Goal: Navigation & Orientation: Find specific page/section

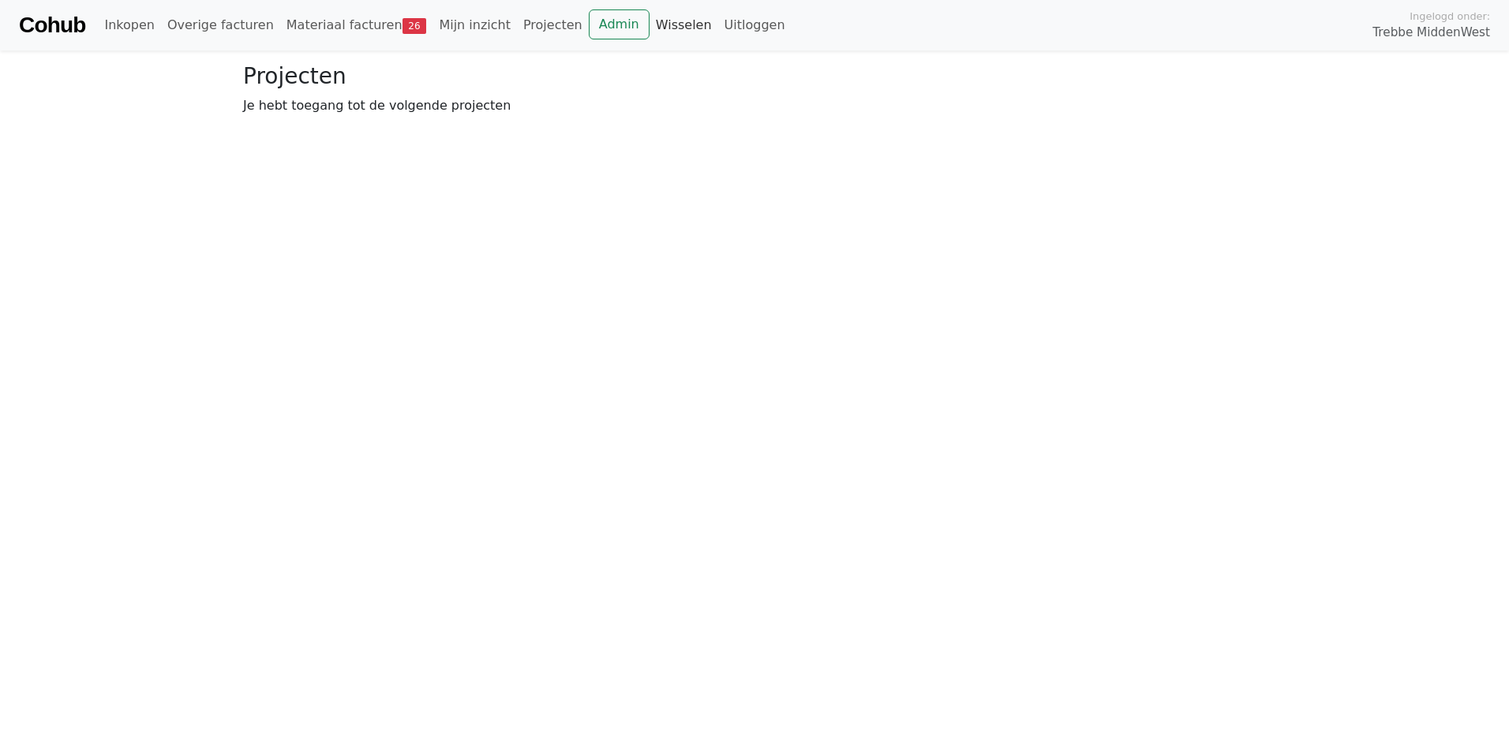
click at [650, 23] on link "Wisselen" at bounding box center [684, 25] width 69 height 32
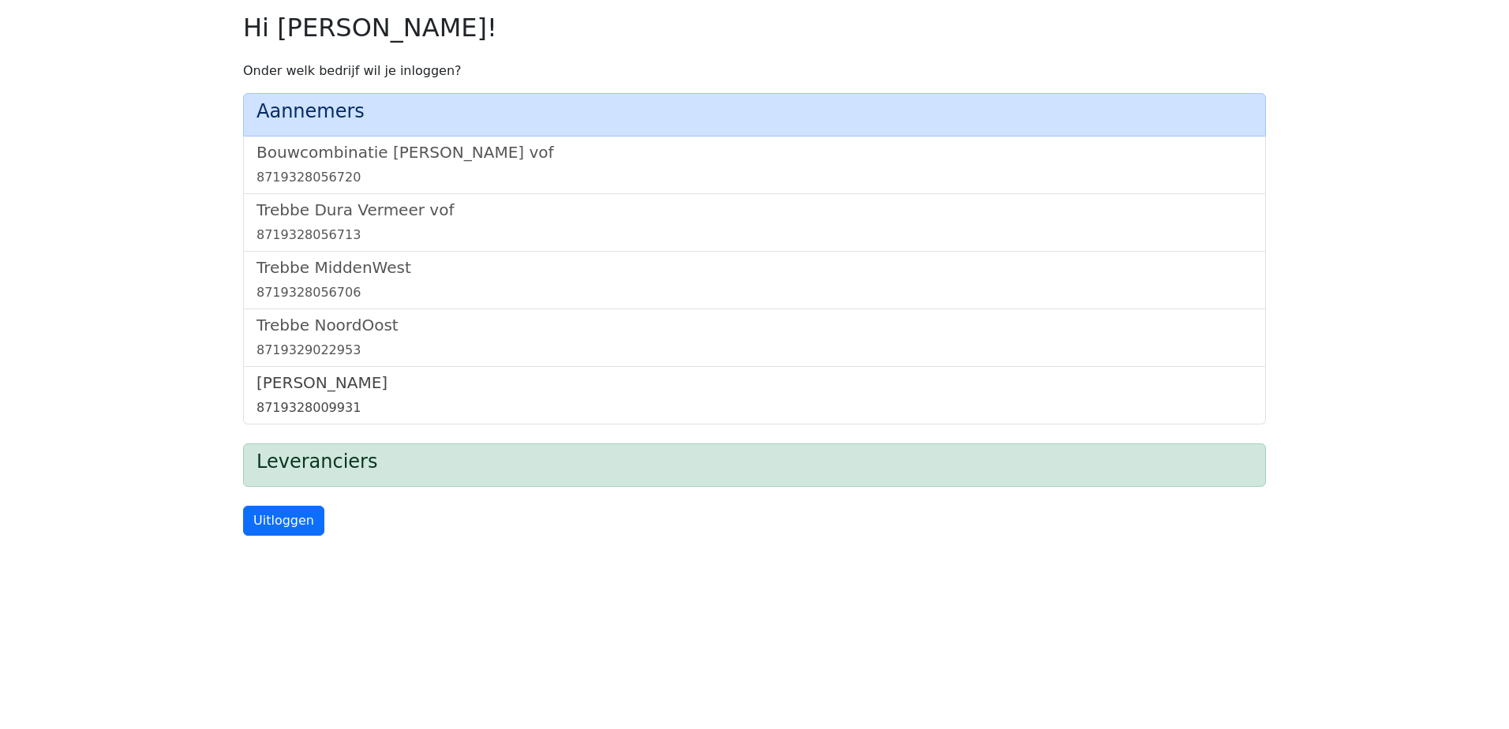
click at [314, 385] on h5 "[PERSON_NAME]" at bounding box center [755, 382] width 996 height 19
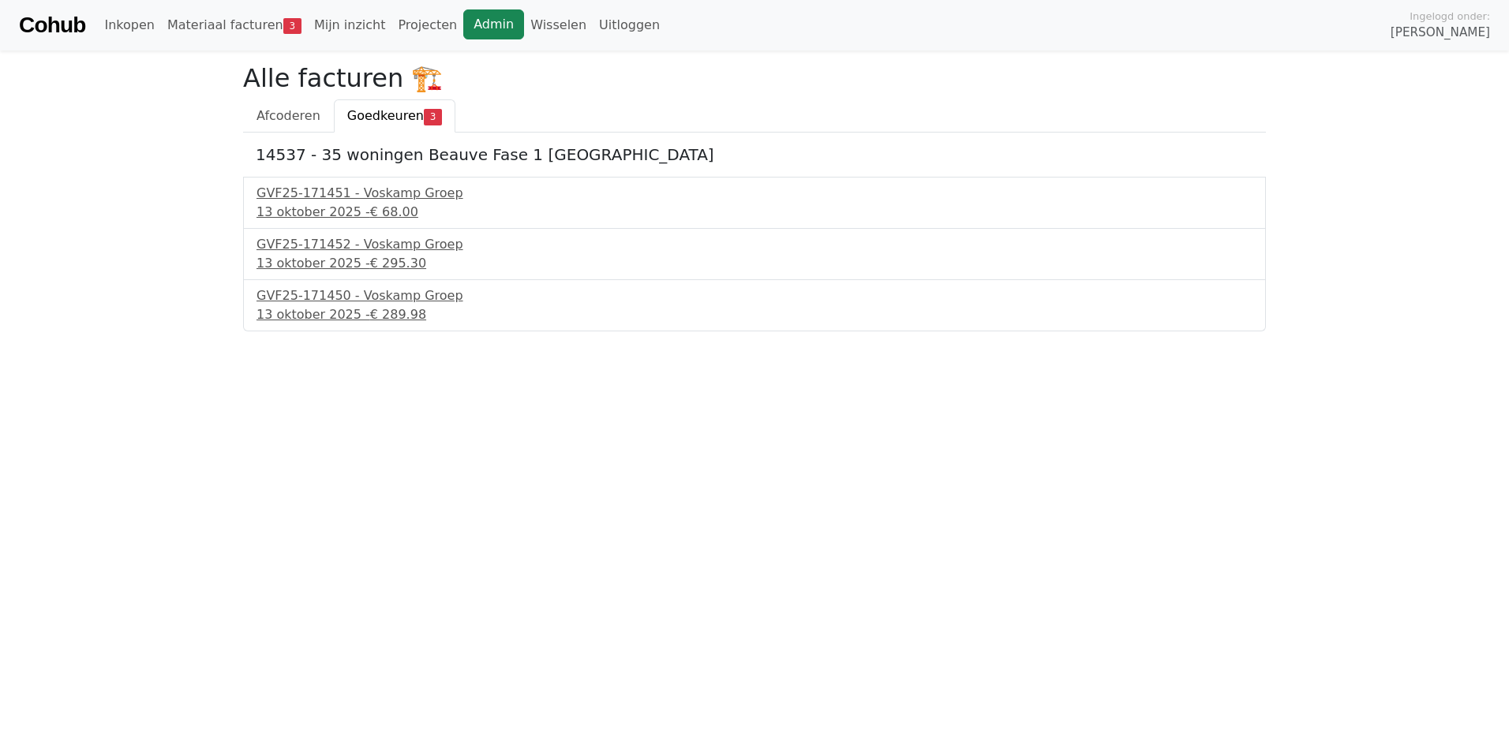
click at [463, 24] on link "Admin" at bounding box center [493, 24] width 61 height 30
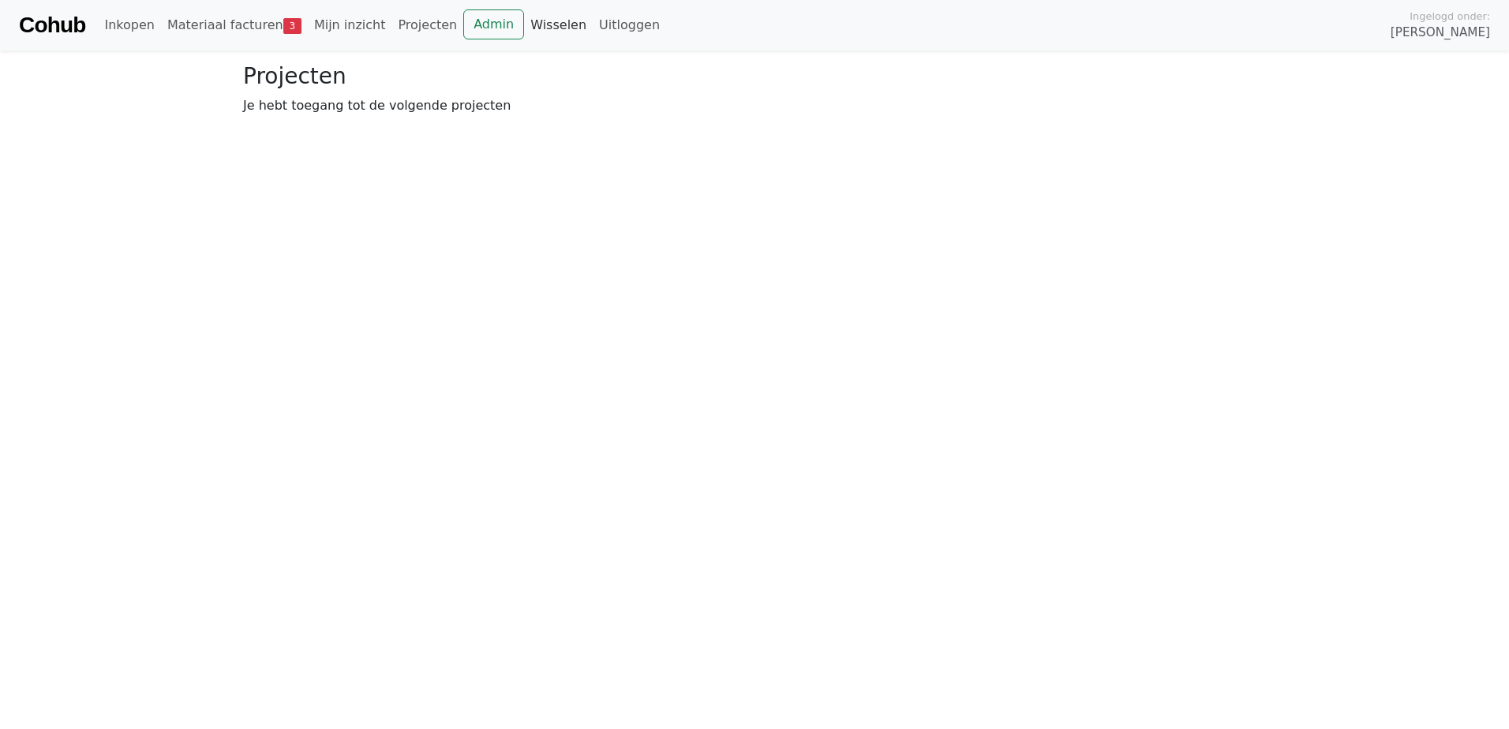
click at [524, 25] on link "Wisselen" at bounding box center [558, 25] width 69 height 32
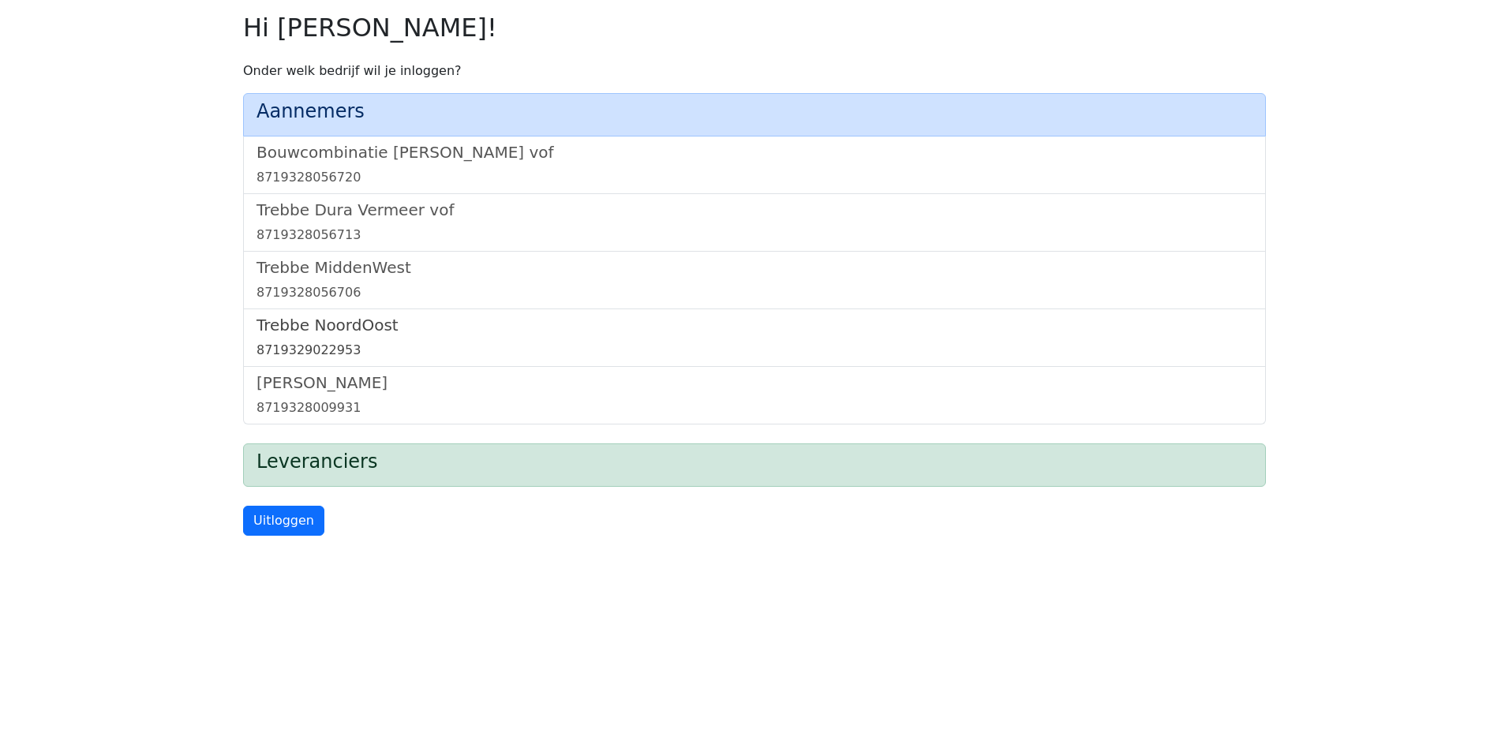
click at [353, 325] on h5 "Trebbe NoordOost" at bounding box center [755, 325] width 996 height 19
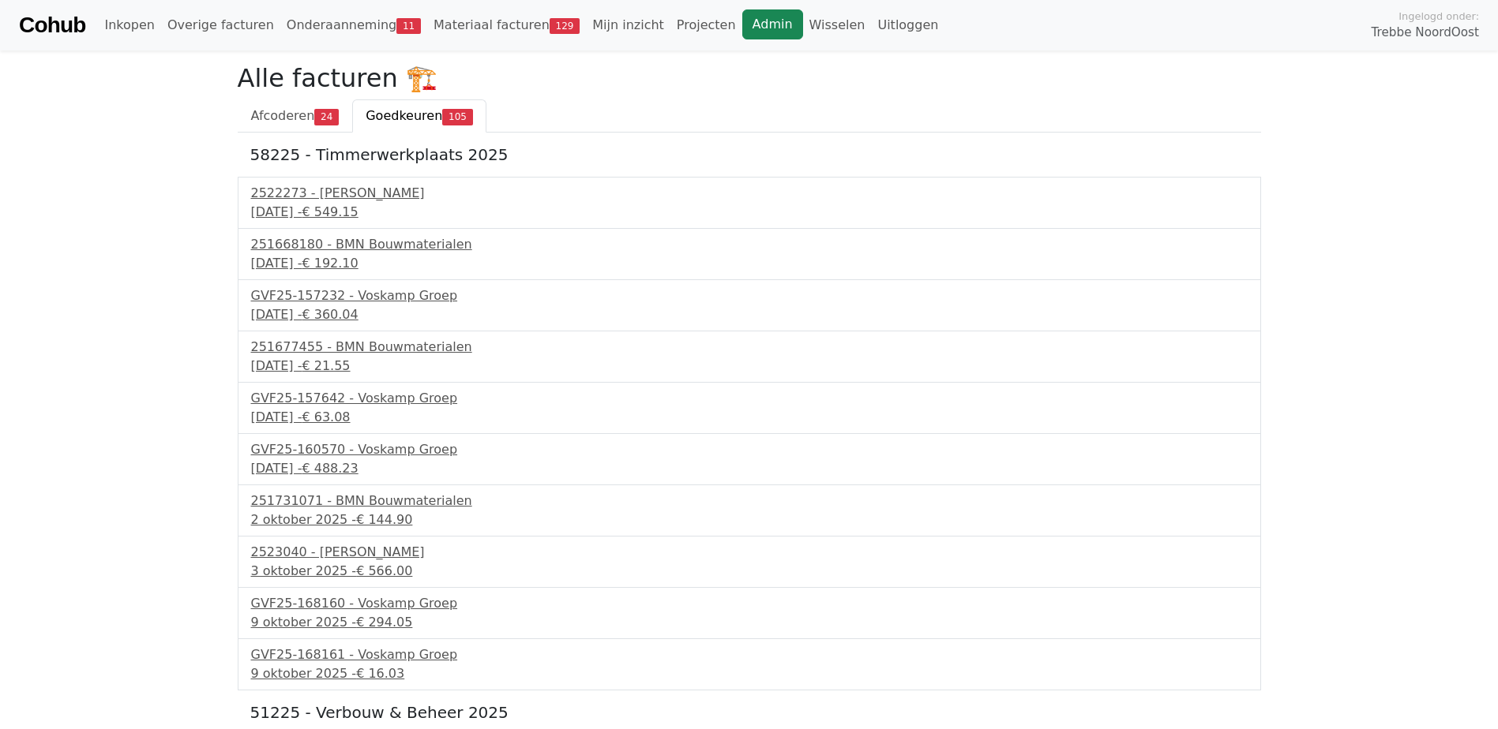
click at [742, 27] on link "Admin" at bounding box center [772, 24] width 61 height 30
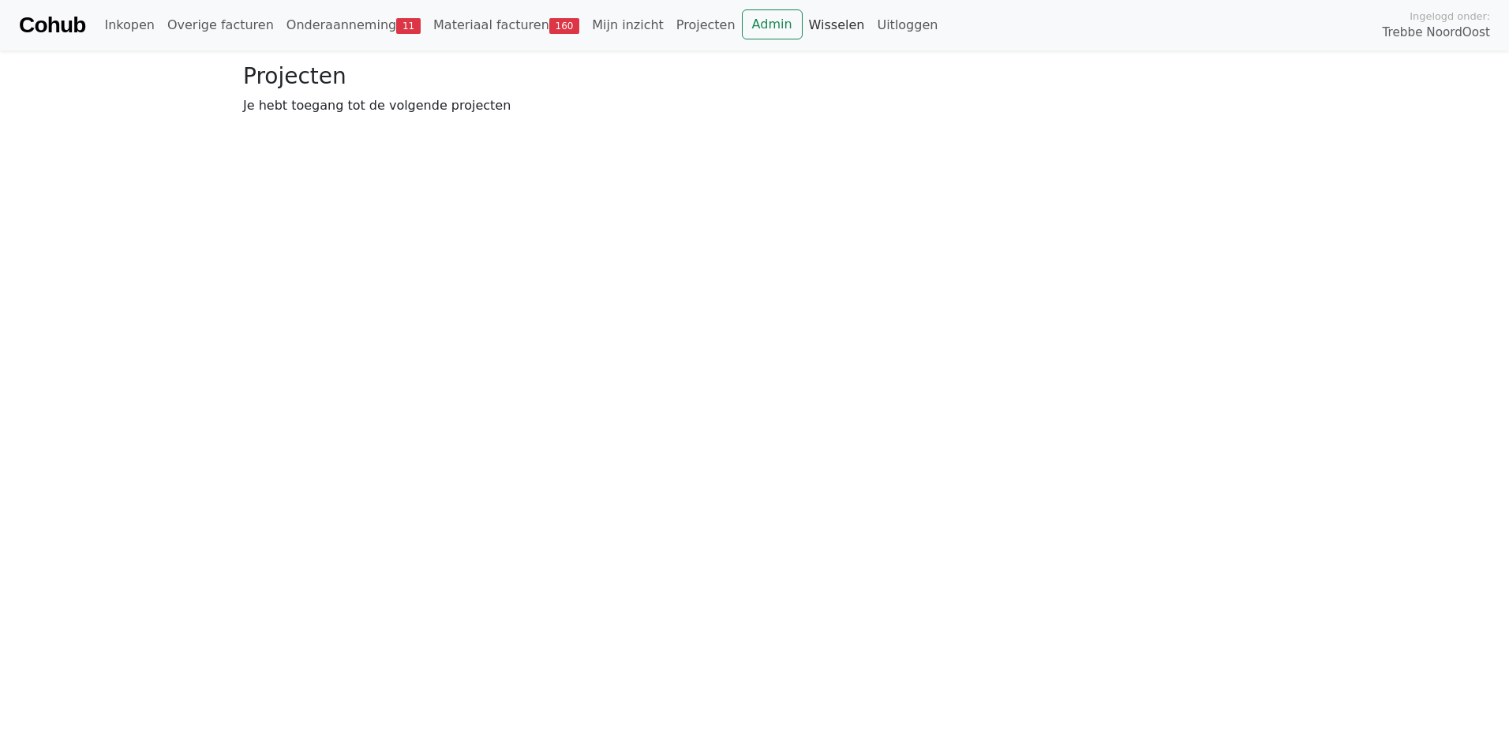
click at [803, 27] on link "Wisselen" at bounding box center [837, 25] width 69 height 32
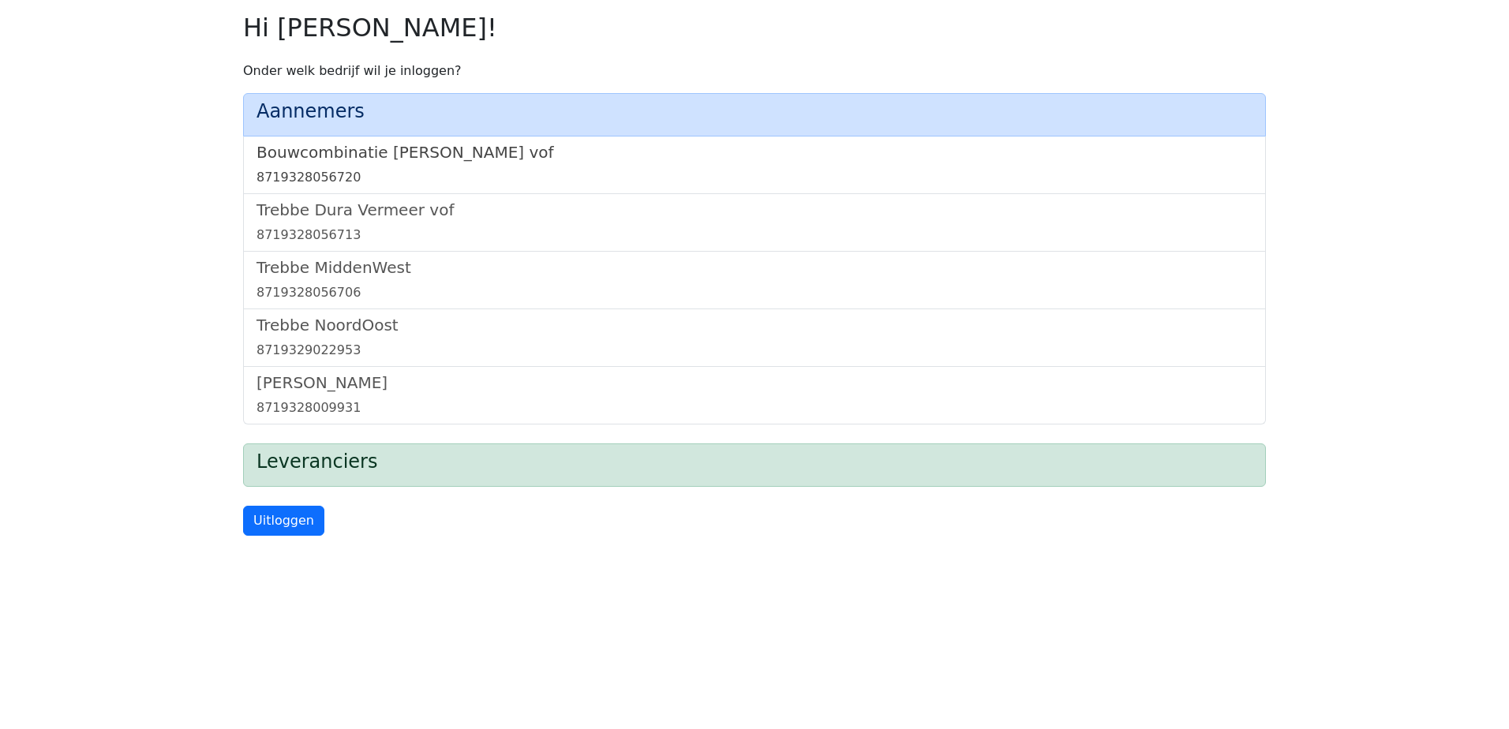
click at [418, 163] on link "Bouwcombinatie Trebbe De Nijs vof 8719328056720" at bounding box center [755, 165] width 996 height 44
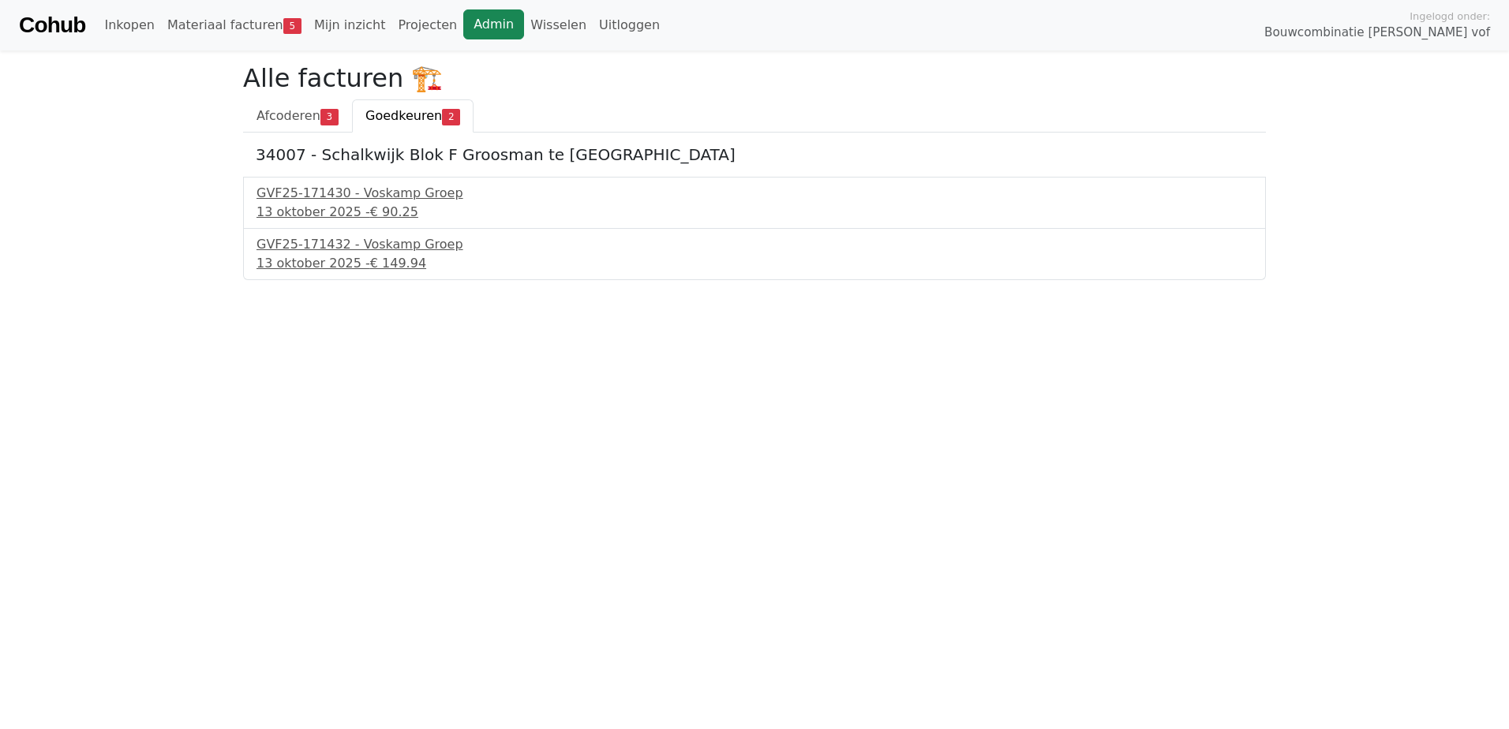
click at [463, 24] on link "Admin" at bounding box center [493, 24] width 61 height 30
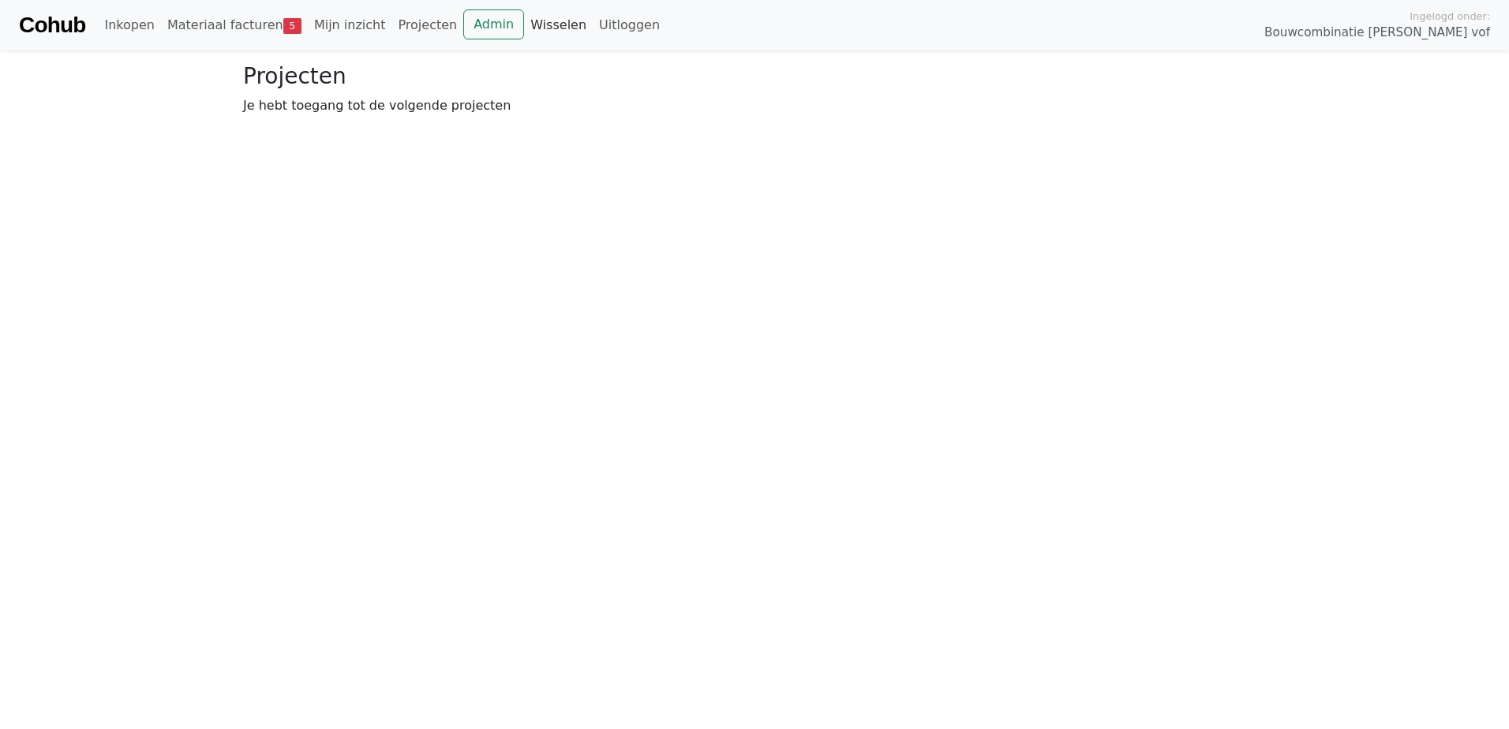
click at [532, 22] on link "Wisselen" at bounding box center [558, 25] width 69 height 32
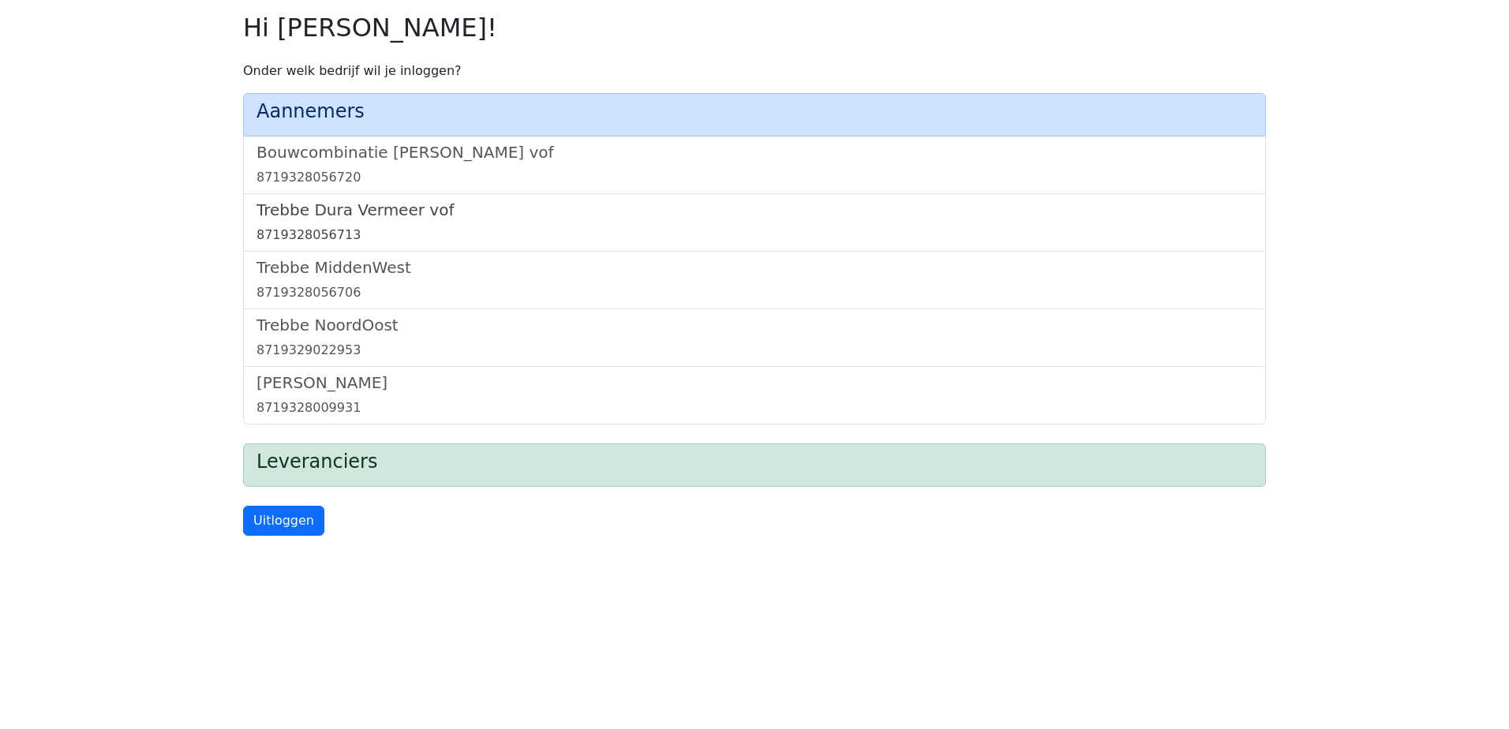
click at [373, 206] on h5 "Trebbe Dura Vermeer vof" at bounding box center [755, 210] width 996 height 19
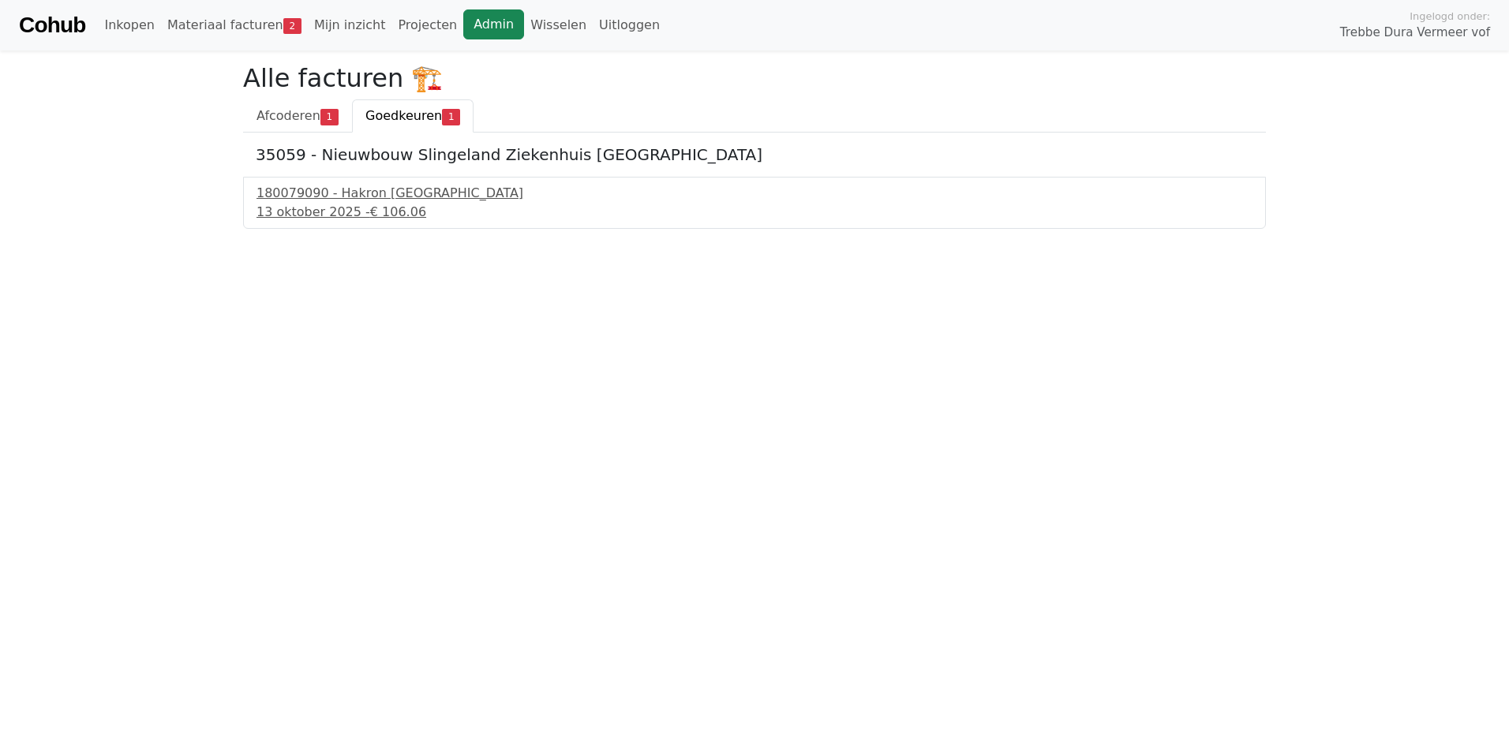
click at [463, 23] on link "Admin" at bounding box center [493, 24] width 61 height 30
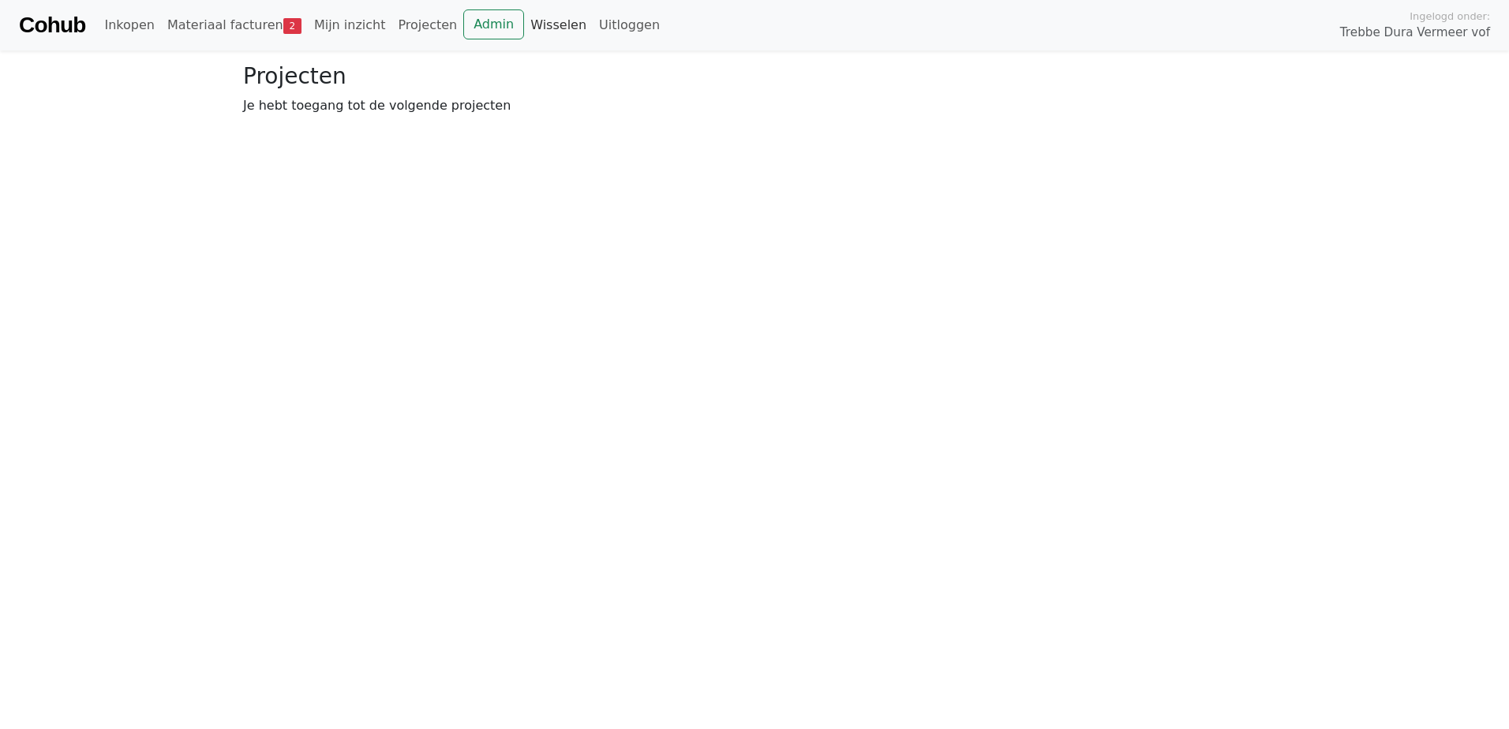
click at [524, 24] on link "Wisselen" at bounding box center [558, 25] width 69 height 32
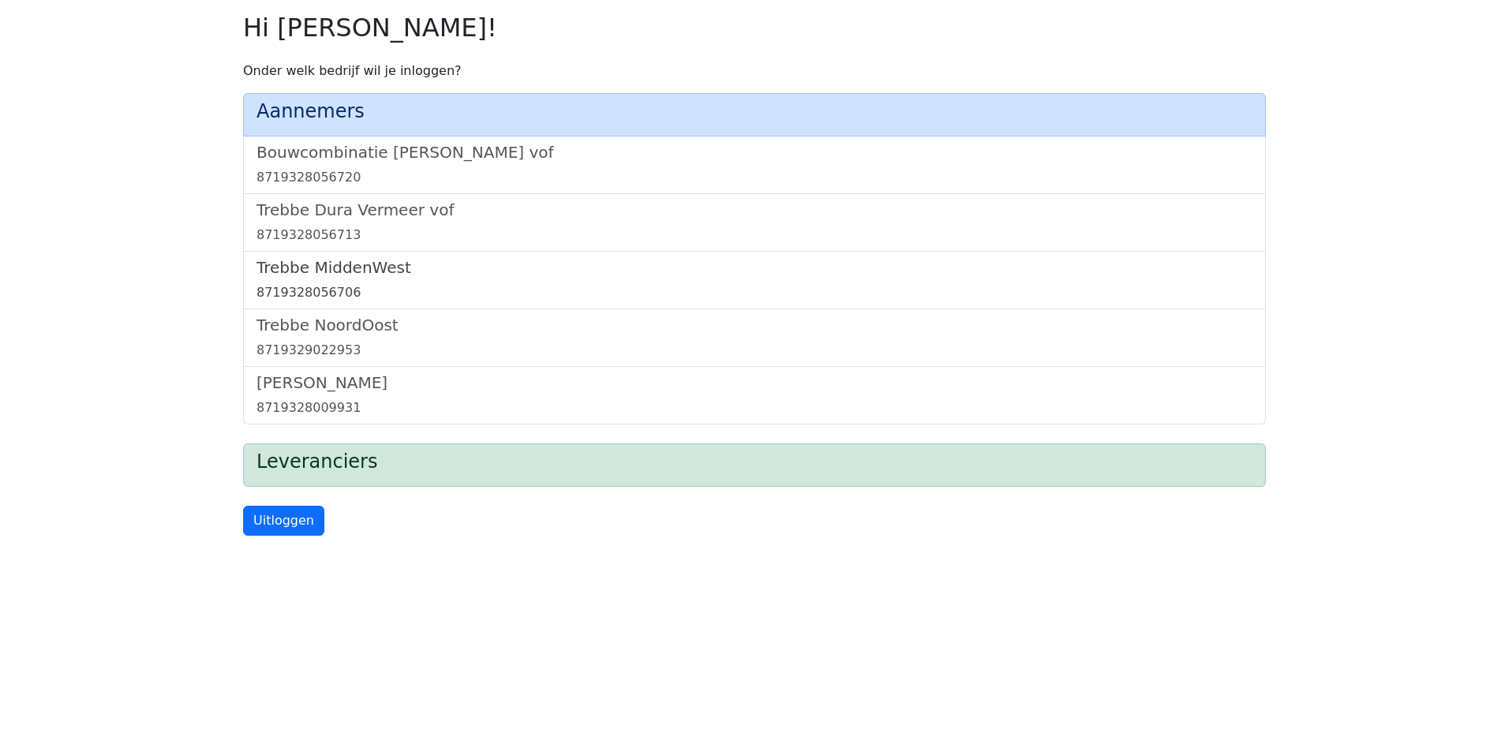
click at [334, 275] on h5 "Trebbe MiddenWest" at bounding box center [755, 267] width 996 height 19
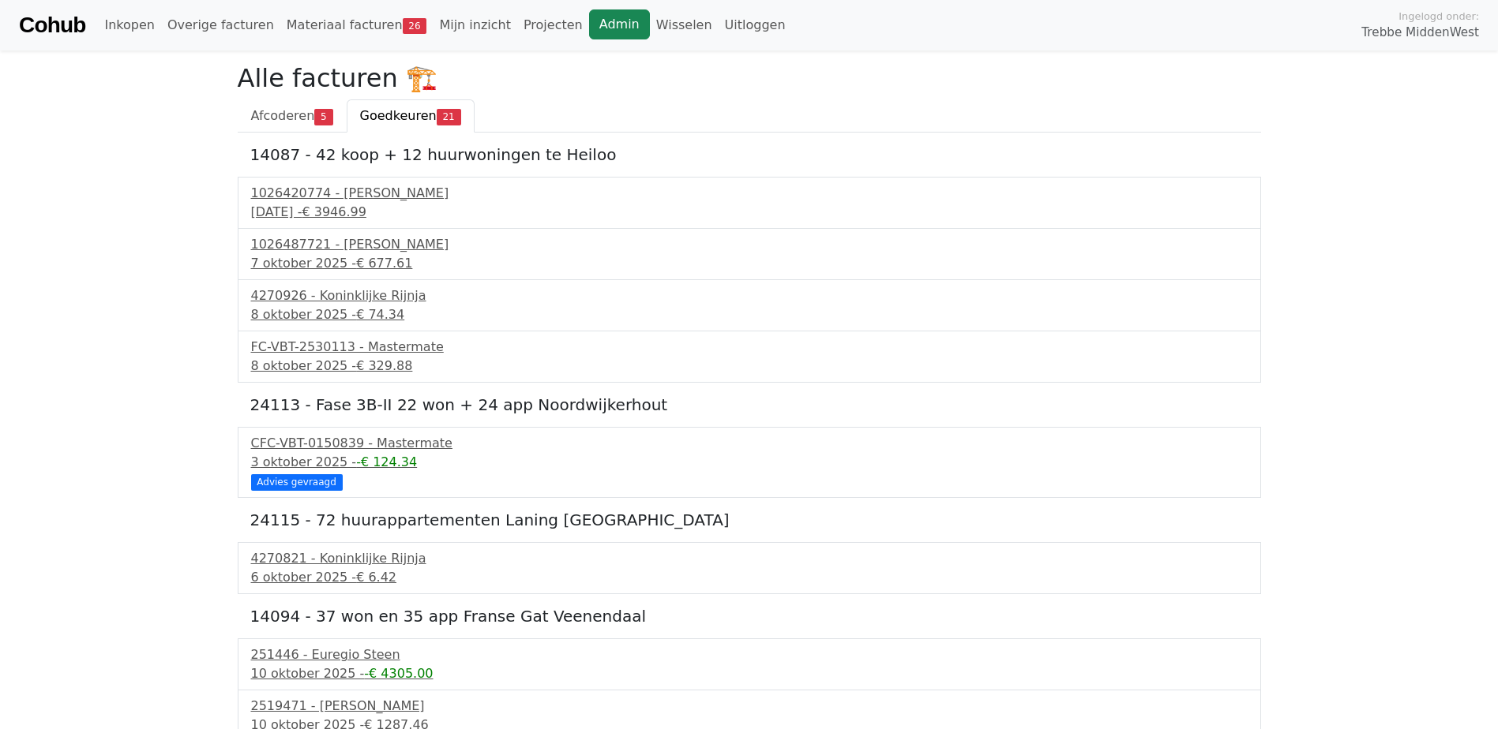
click at [589, 29] on link "Admin" at bounding box center [619, 24] width 61 height 30
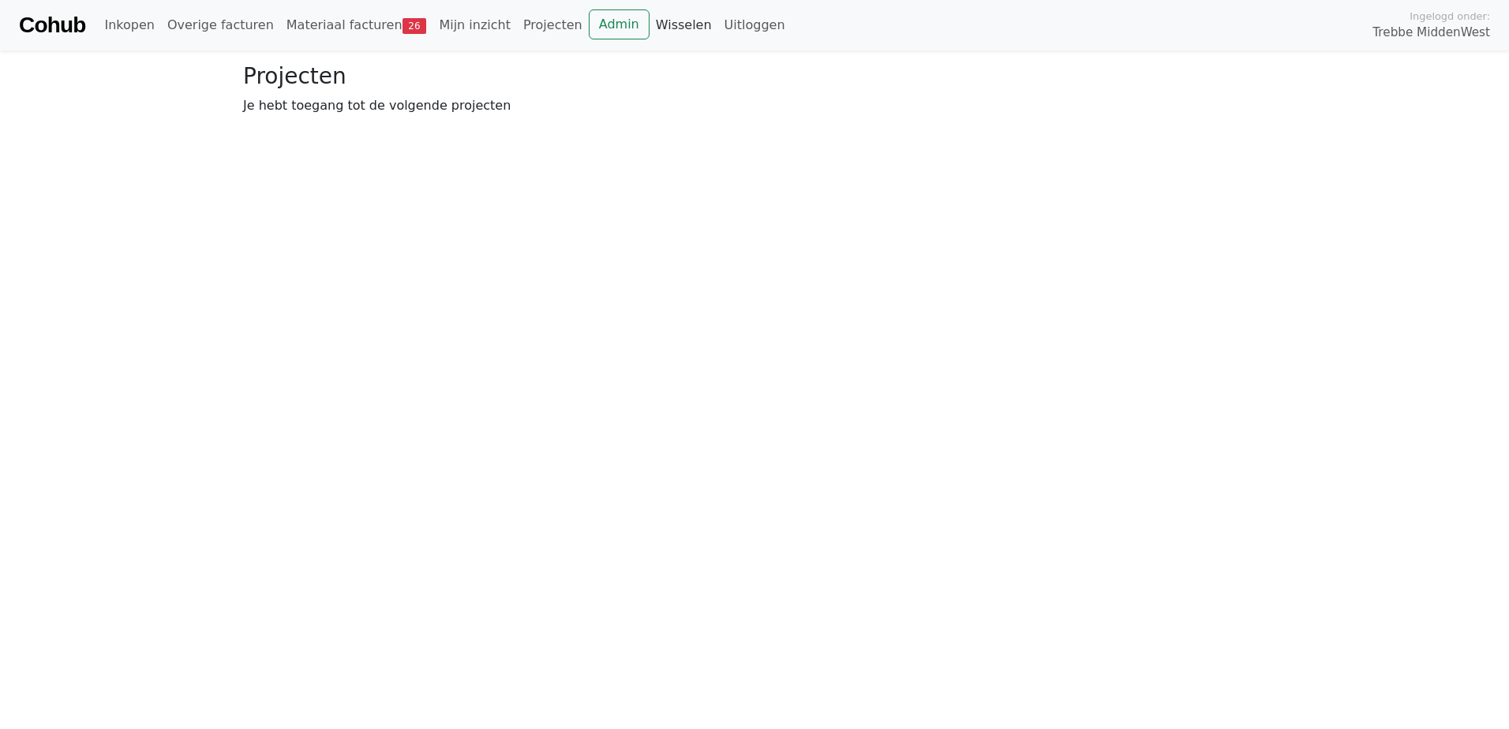
click at [650, 24] on link "Wisselen" at bounding box center [684, 25] width 69 height 32
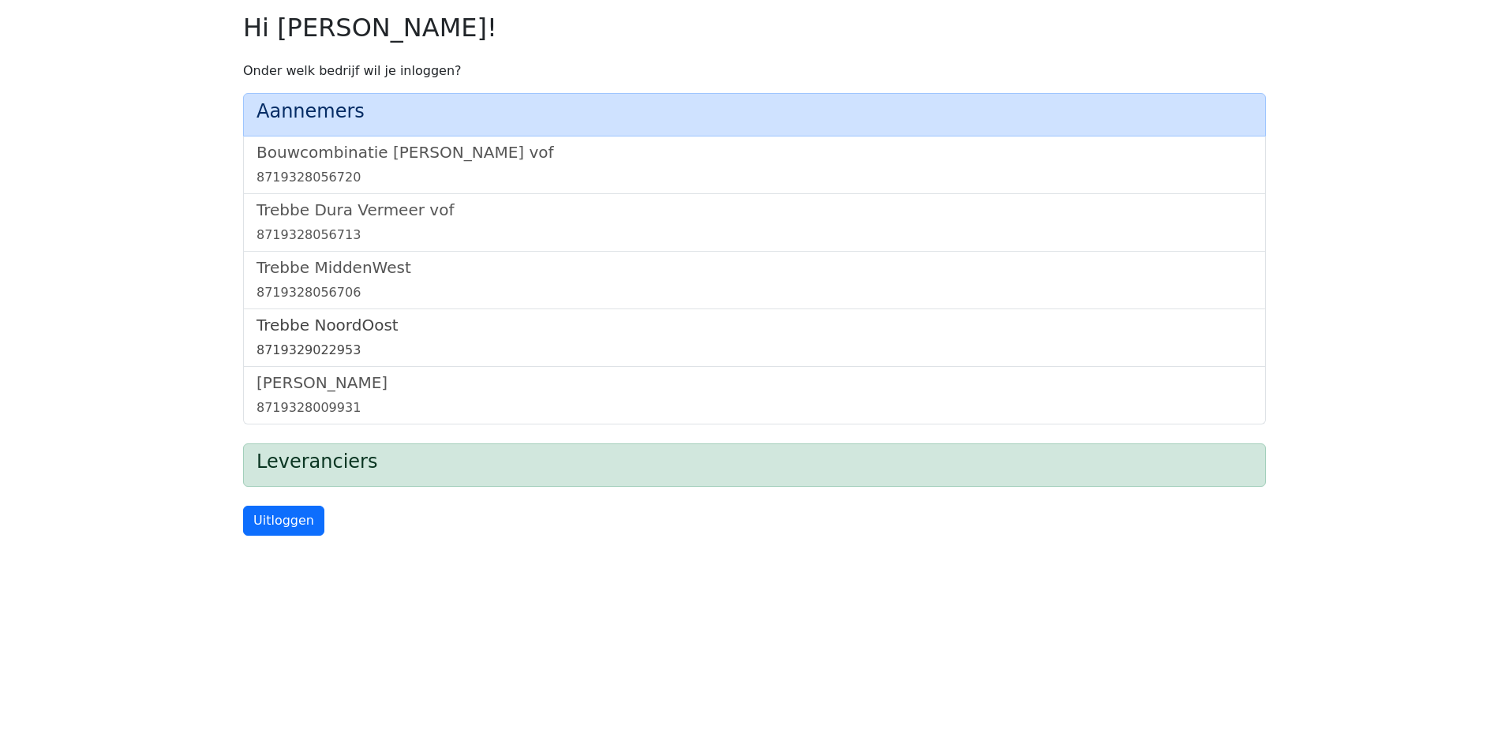
click at [347, 323] on h5 "Trebbe NoordOost" at bounding box center [755, 325] width 996 height 19
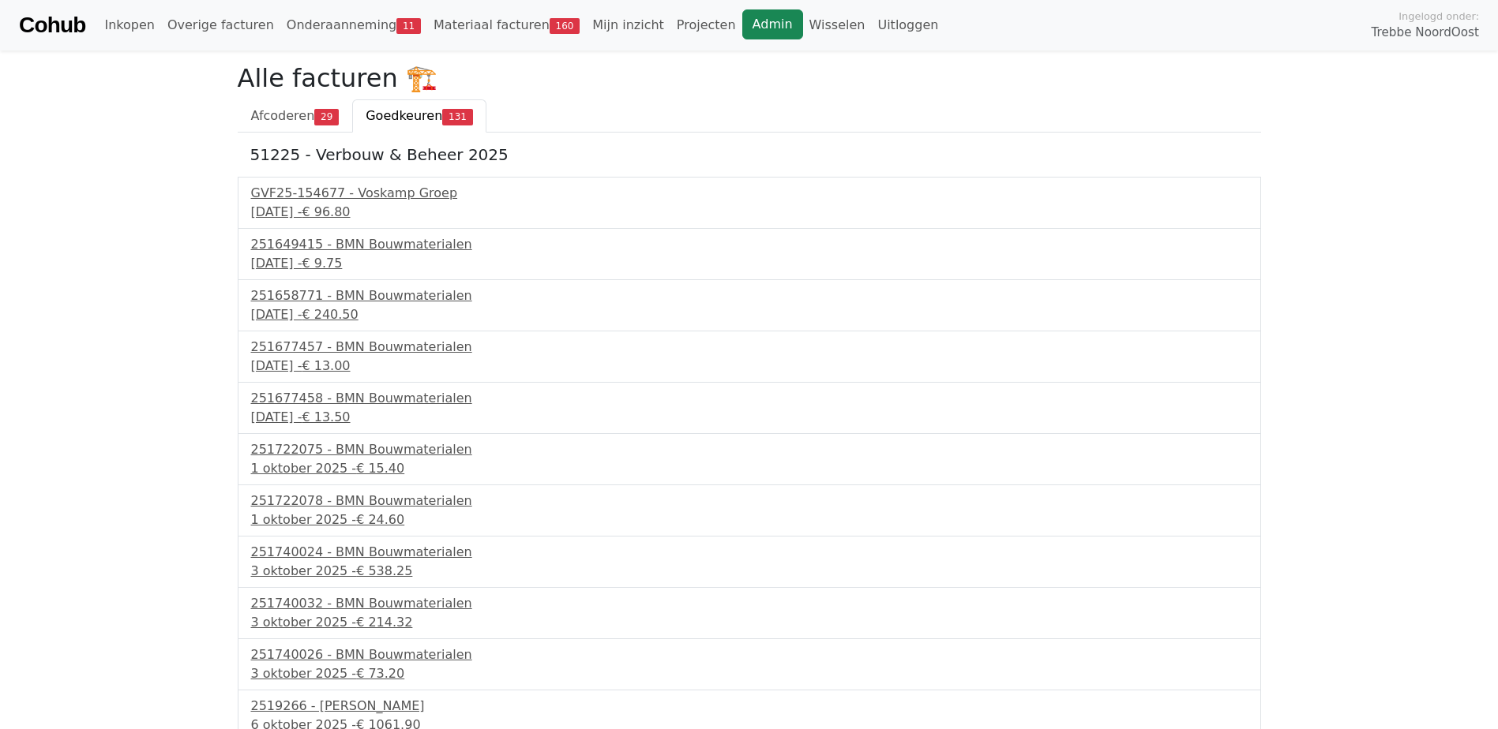
click at [742, 28] on link "Admin" at bounding box center [772, 24] width 61 height 30
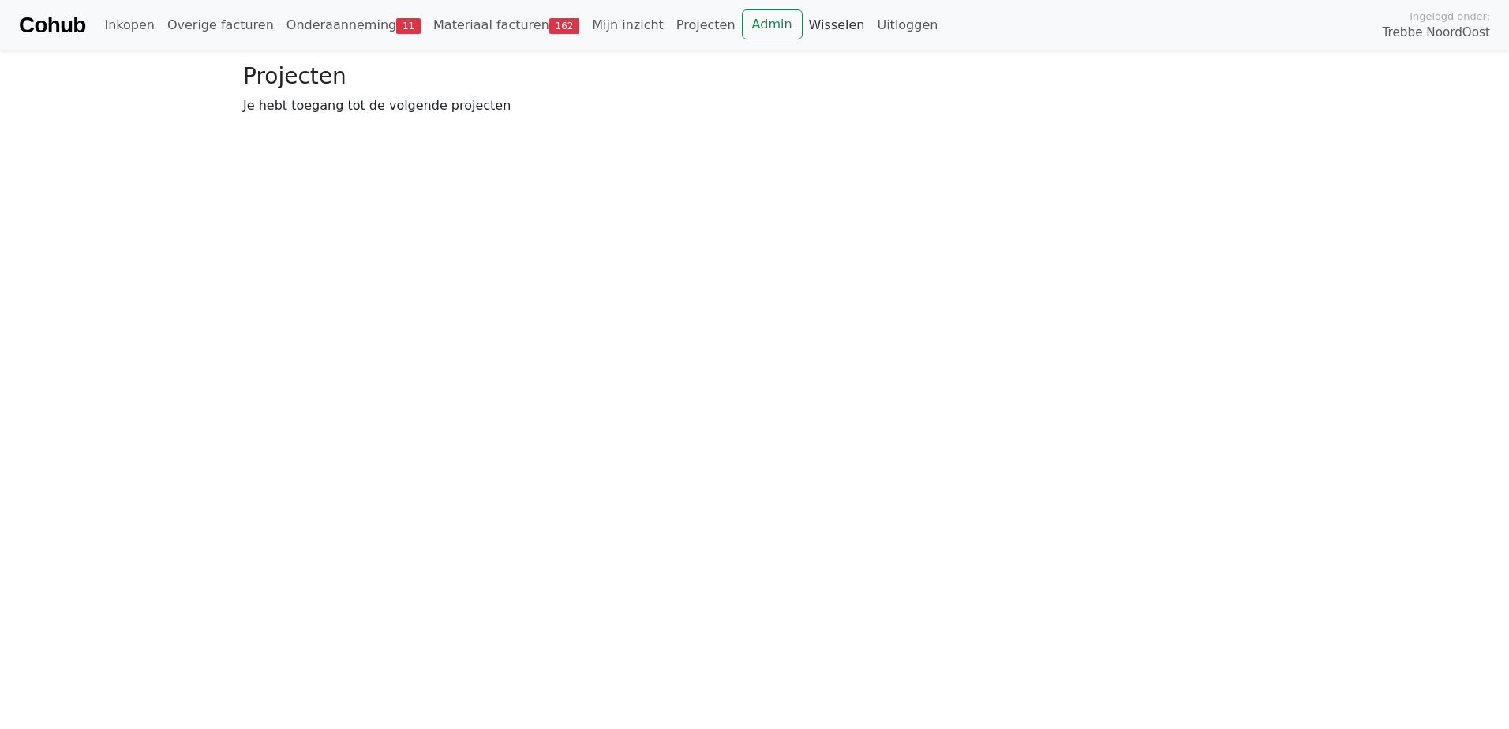
click at [803, 32] on link "Wisselen" at bounding box center [837, 25] width 69 height 32
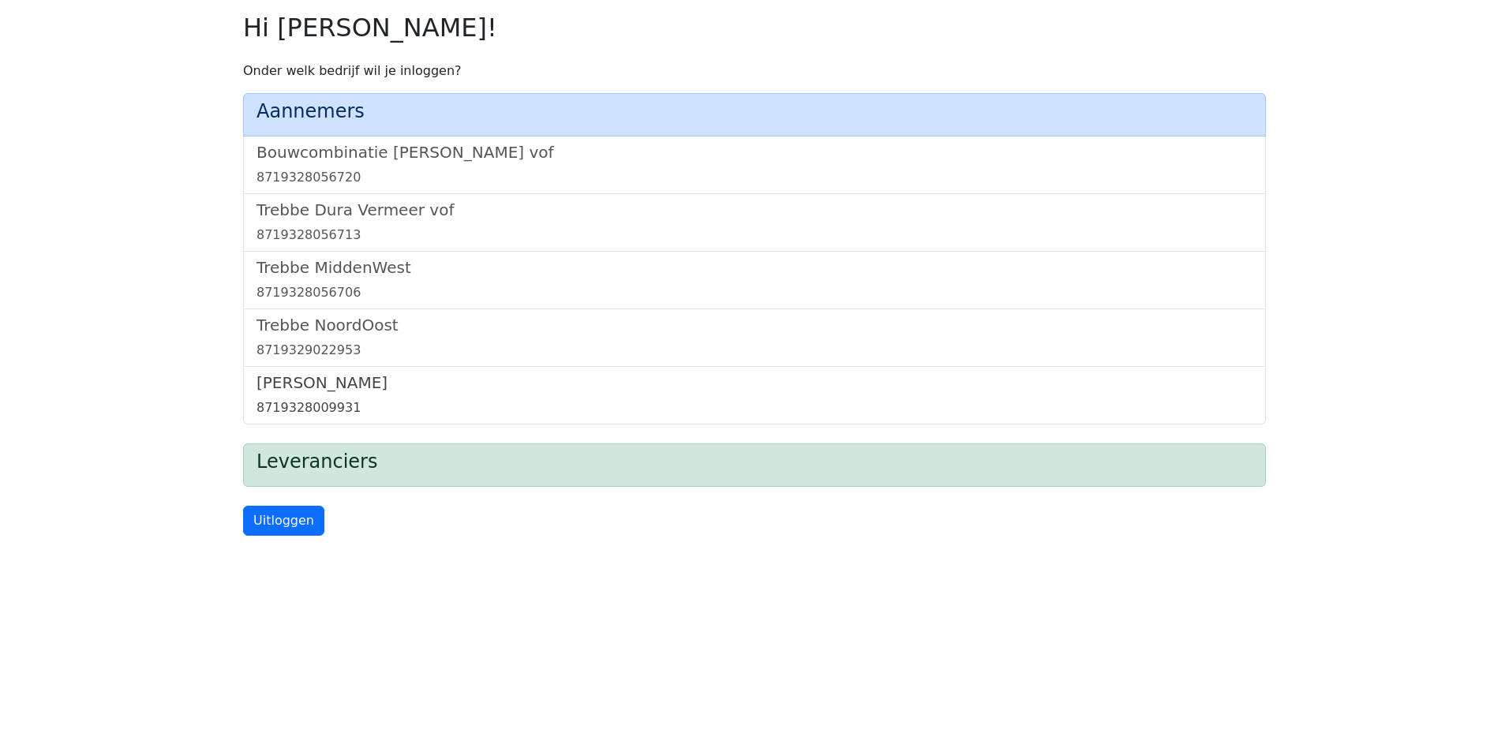
click at [309, 392] on h5 "[PERSON_NAME]" at bounding box center [755, 382] width 996 height 19
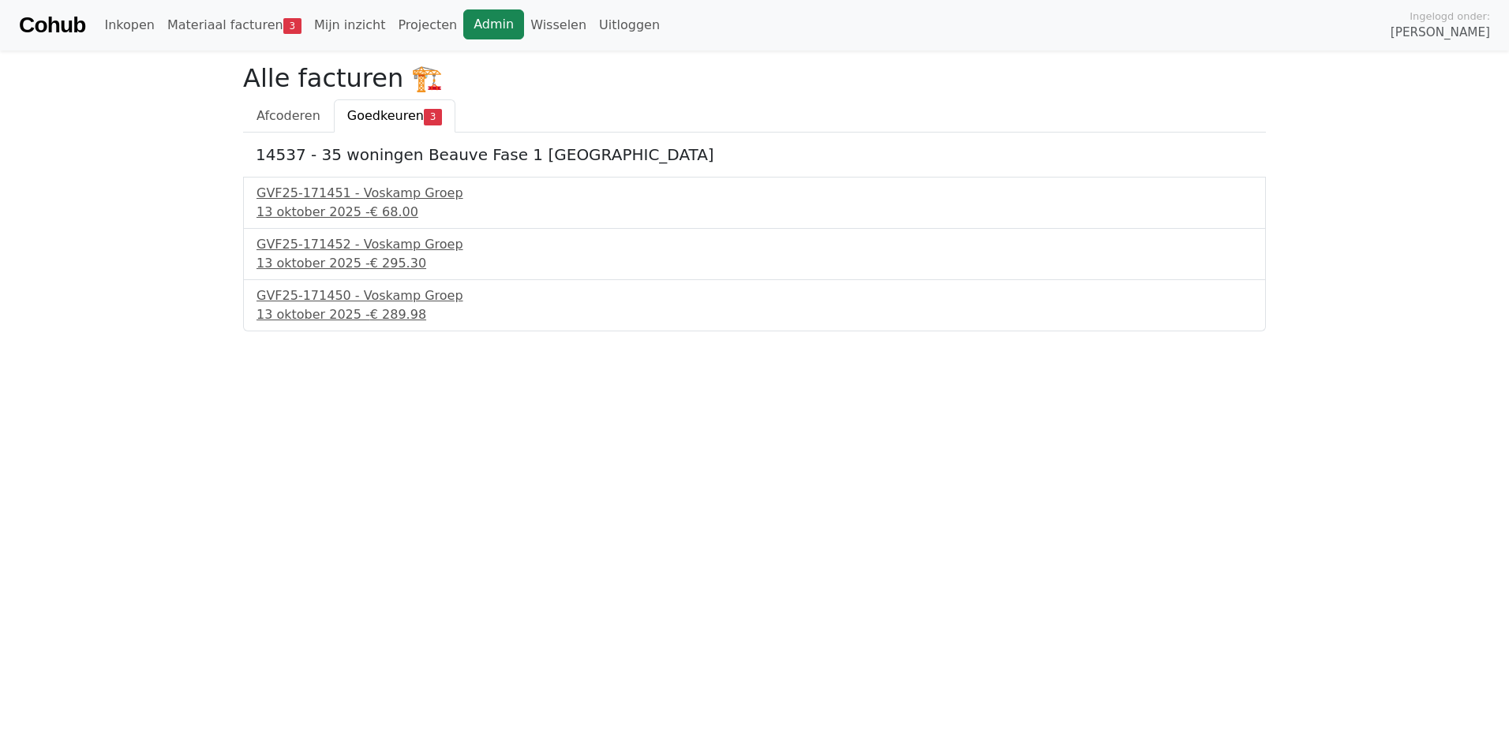
click at [463, 21] on link "Admin" at bounding box center [493, 24] width 61 height 30
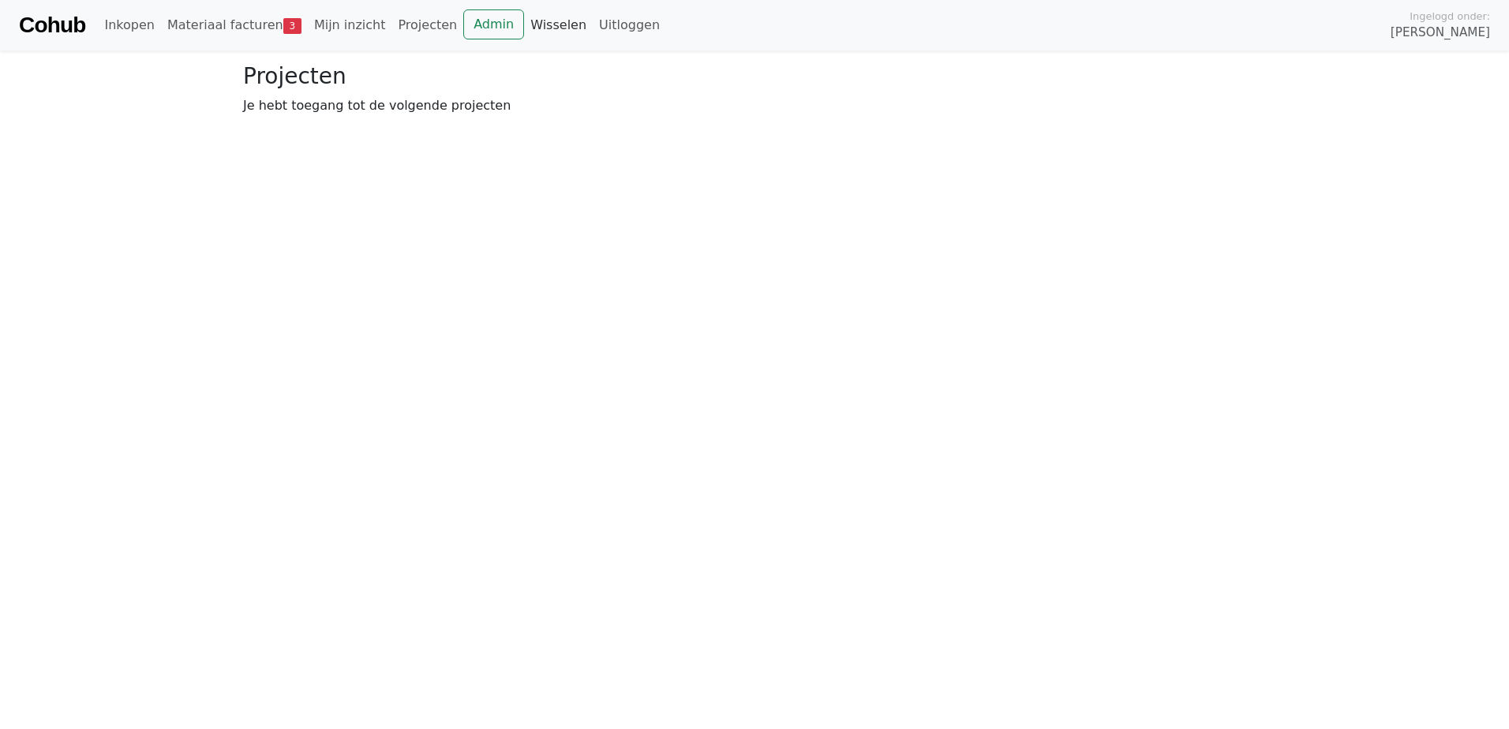
click at [524, 24] on link "Wisselen" at bounding box center [558, 25] width 69 height 32
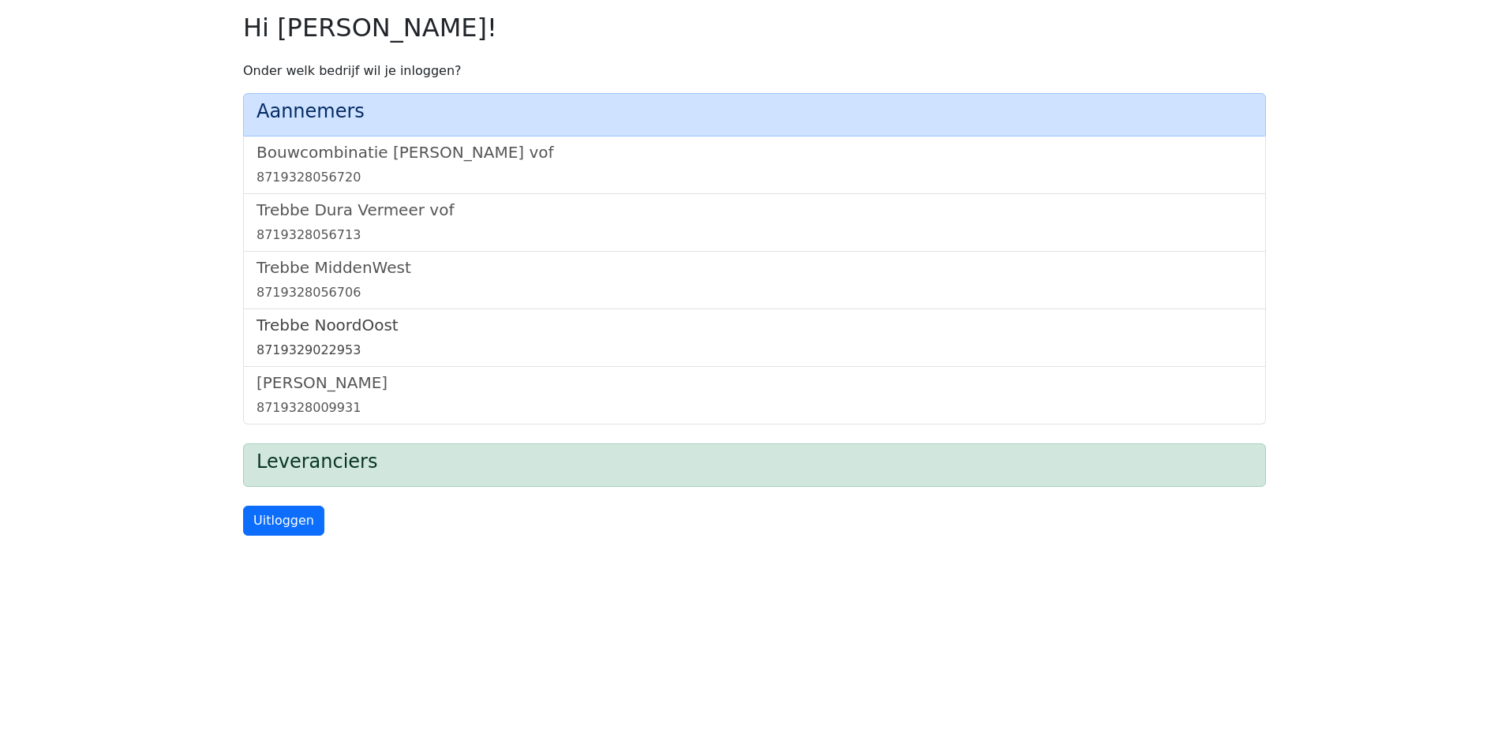
click at [351, 332] on h5 "Trebbe NoordOost" at bounding box center [755, 325] width 996 height 19
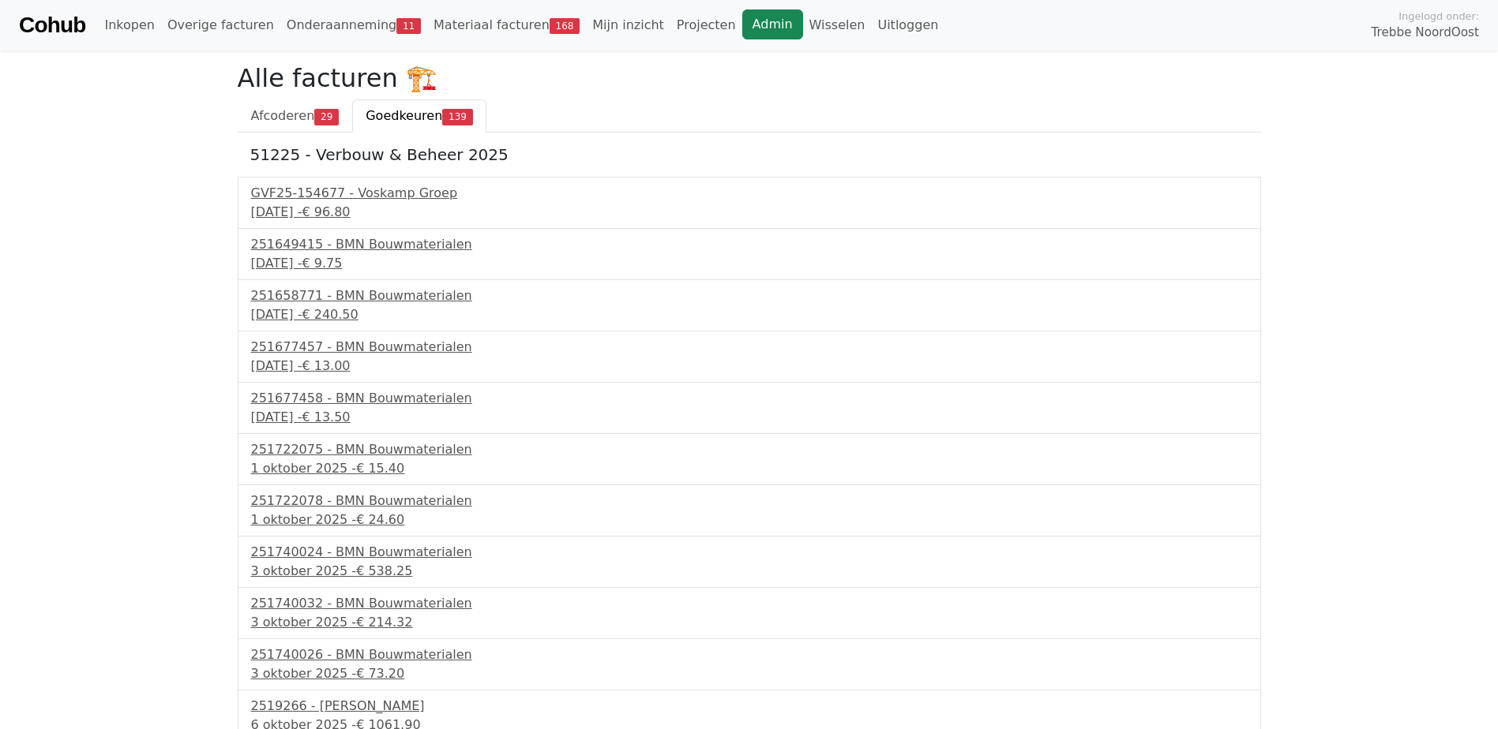
click at [742, 27] on link "Admin" at bounding box center [772, 24] width 61 height 30
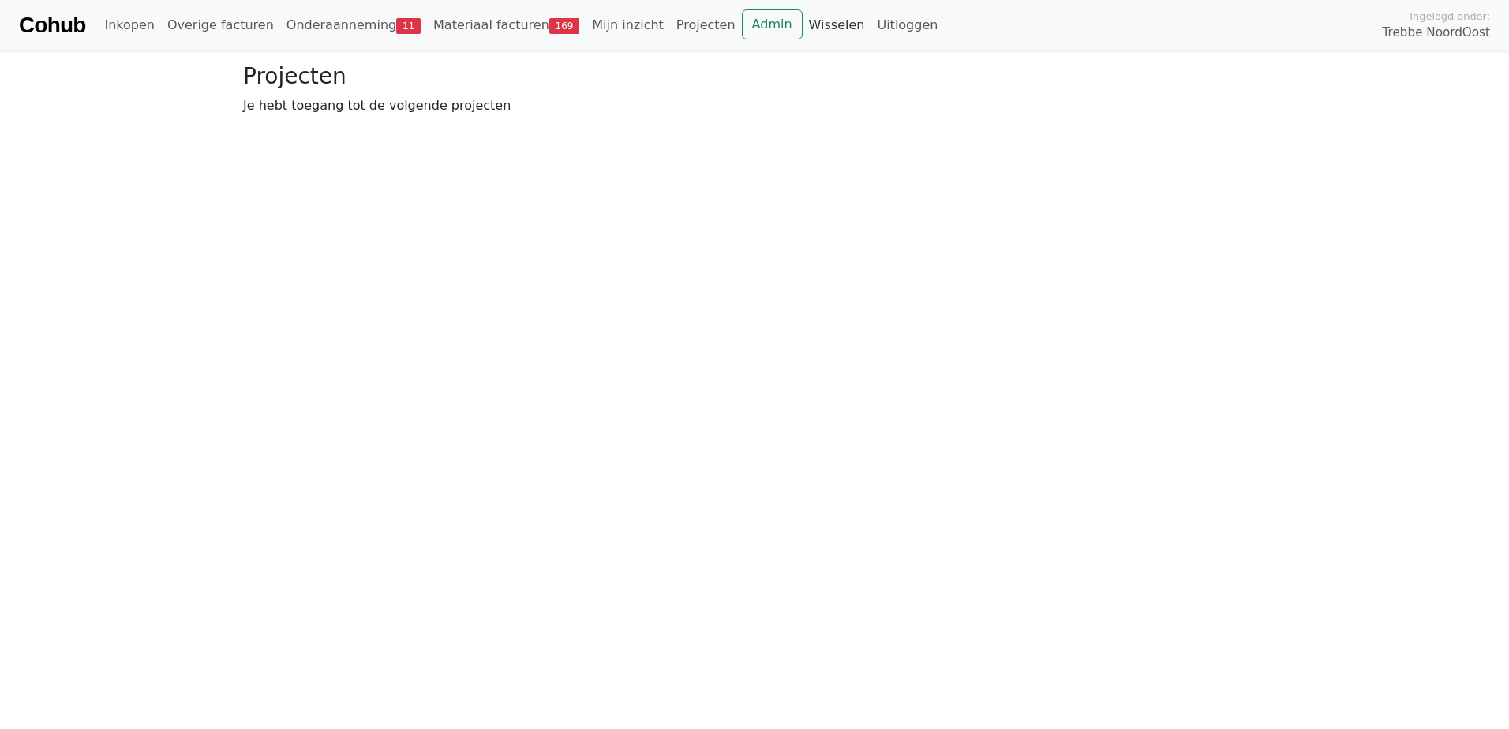
click at [803, 17] on link "Wisselen" at bounding box center [837, 25] width 69 height 32
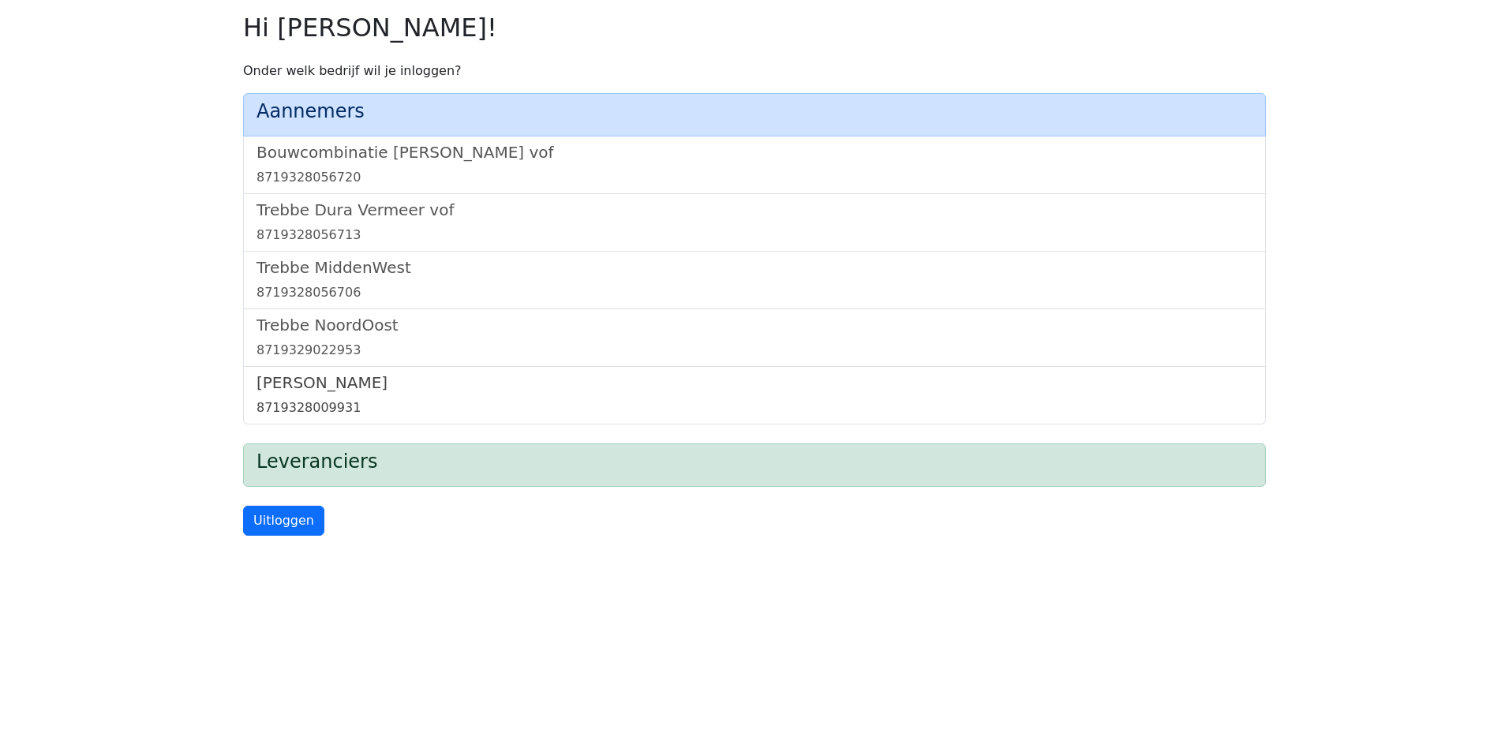
click at [294, 386] on h5 "[PERSON_NAME]" at bounding box center [755, 382] width 996 height 19
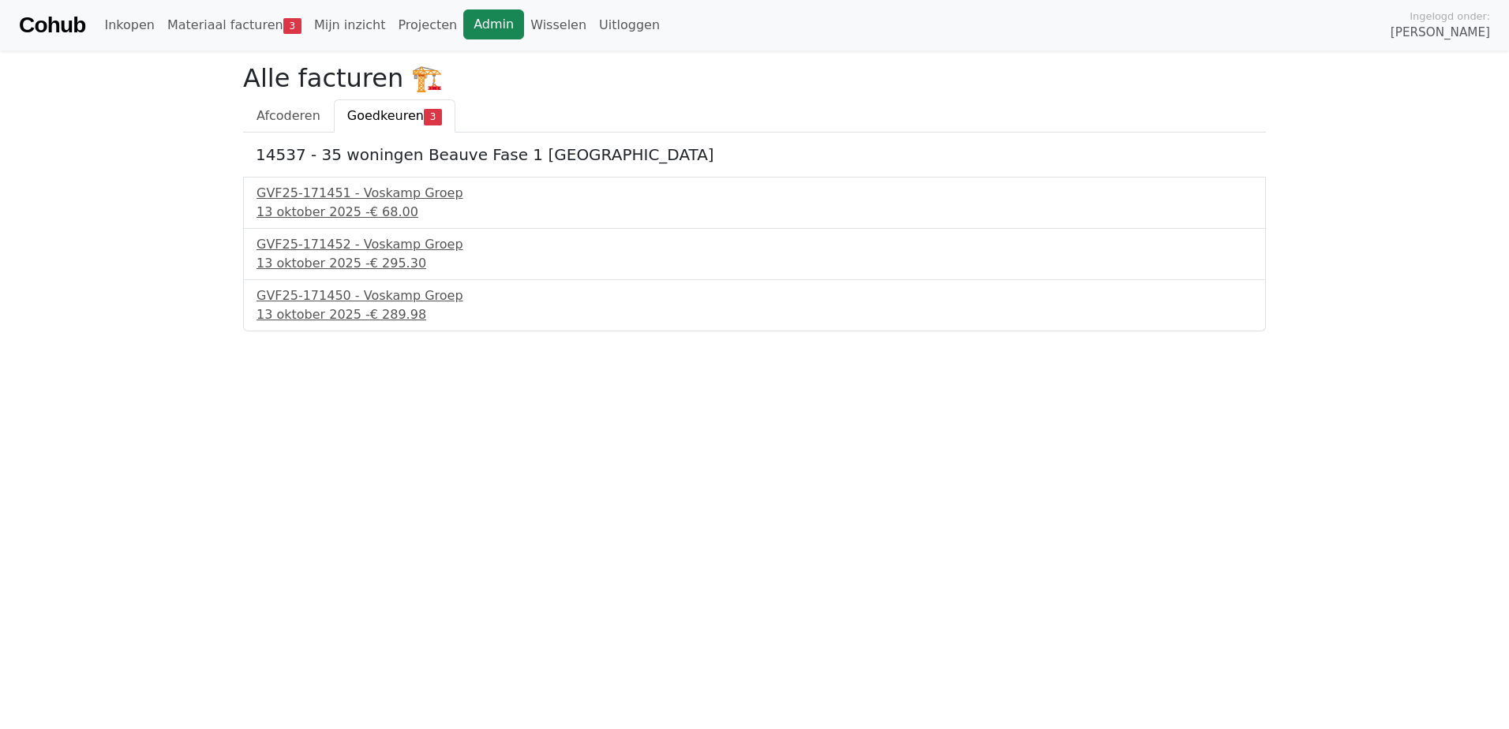
click at [463, 21] on link "Admin" at bounding box center [493, 24] width 61 height 30
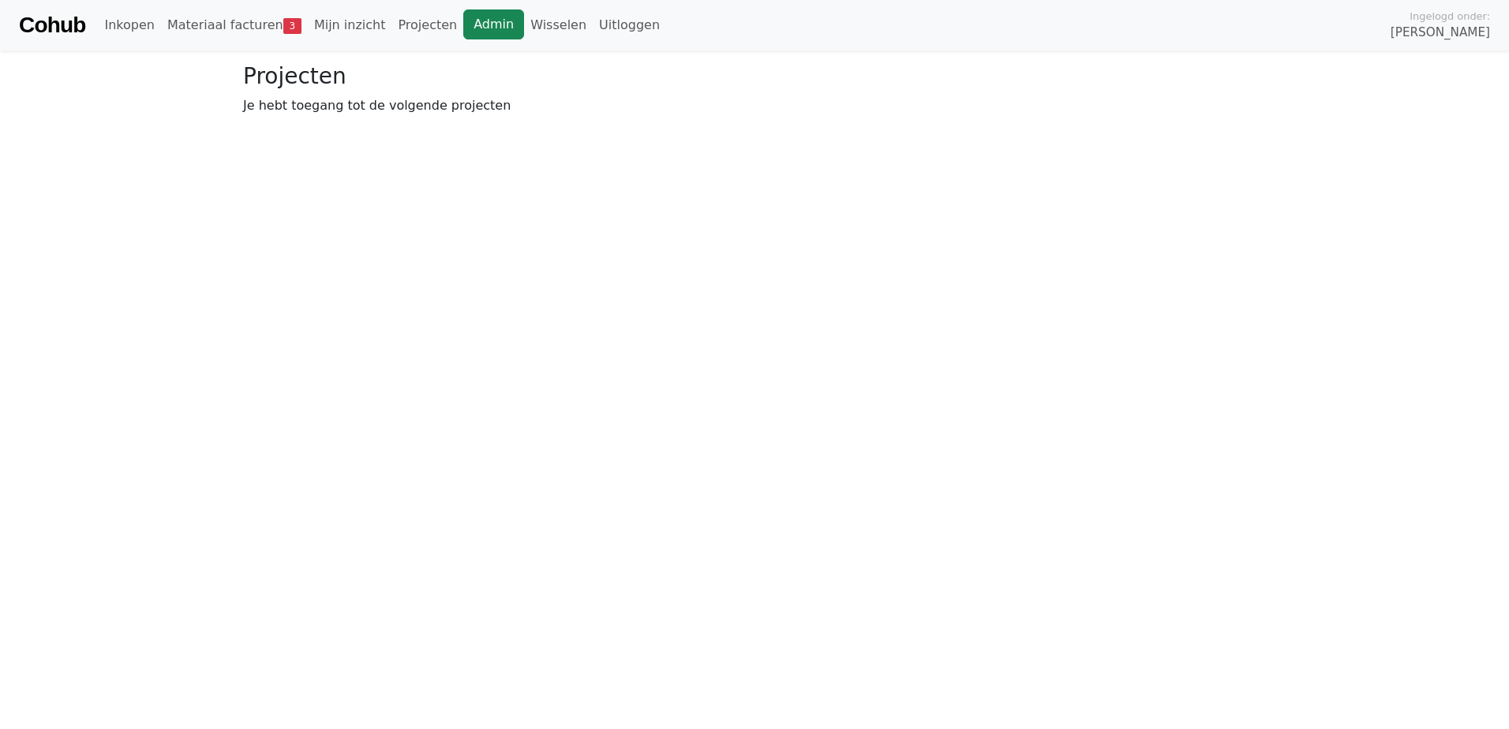
click at [463, 28] on link "Admin" at bounding box center [493, 24] width 61 height 30
click at [524, 28] on link "Wisselen" at bounding box center [558, 25] width 69 height 32
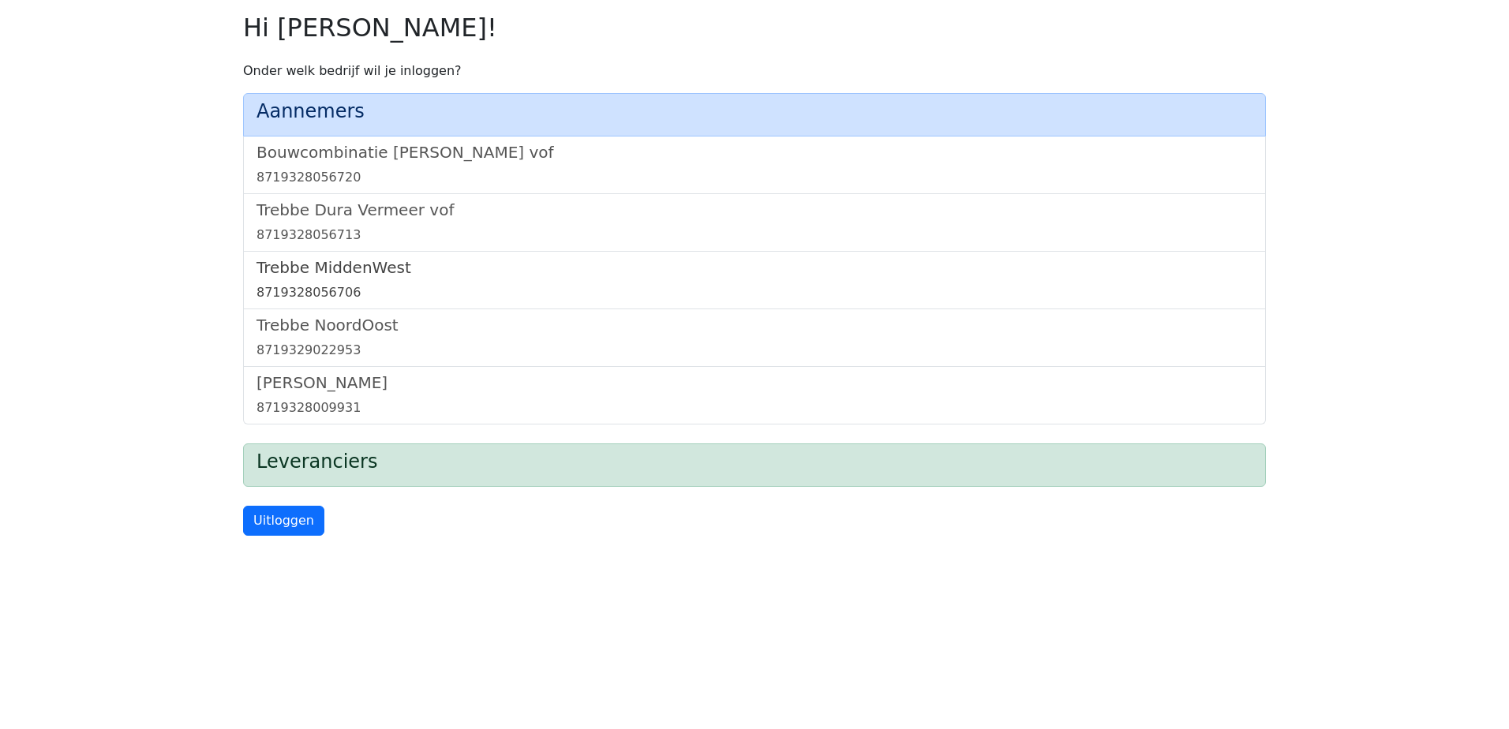
click at [358, 266] on h5 "Trebbe MiddenWest" at bounding box center [755, 267] width 996 height 19
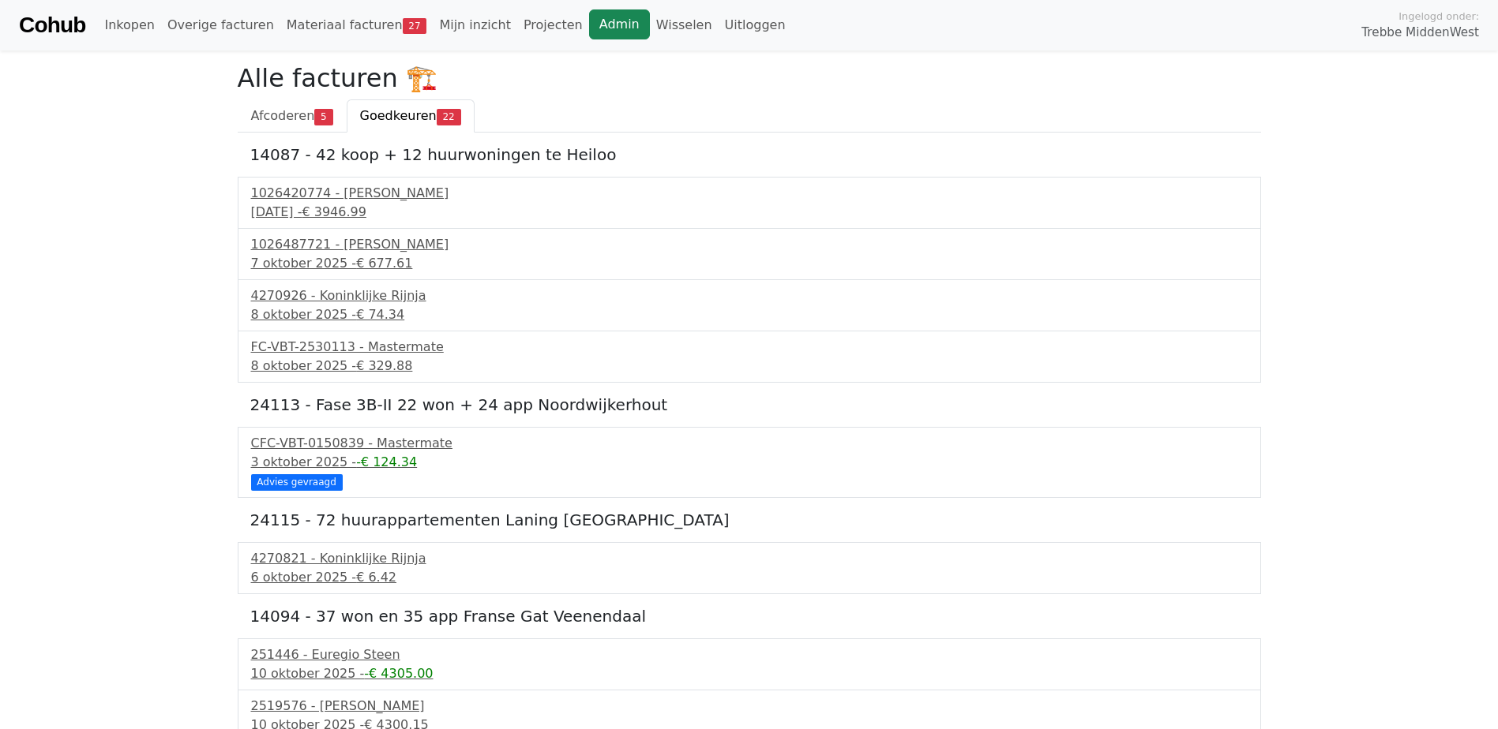
click at [589, 15] on link "Admin" at bounding box center [619, 24] width 61 height 30
